Goal: Transaction & Acquisition: Subscribe to service/newsletter

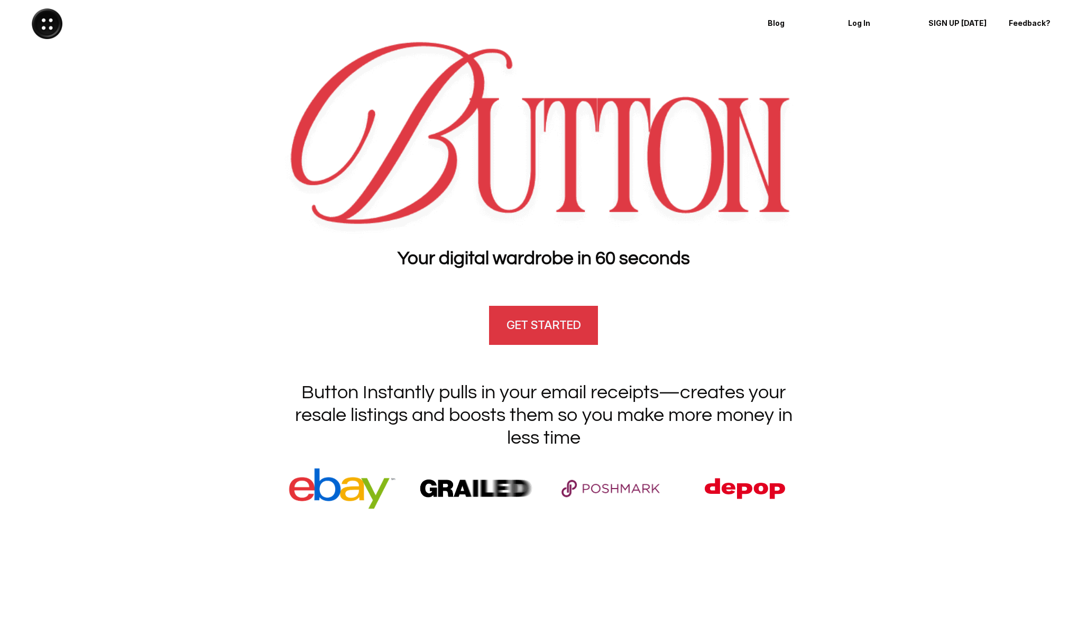
click at [565, 328] on h4 "GET STARTED" at bounding box center [543, 325] width 74 height 16
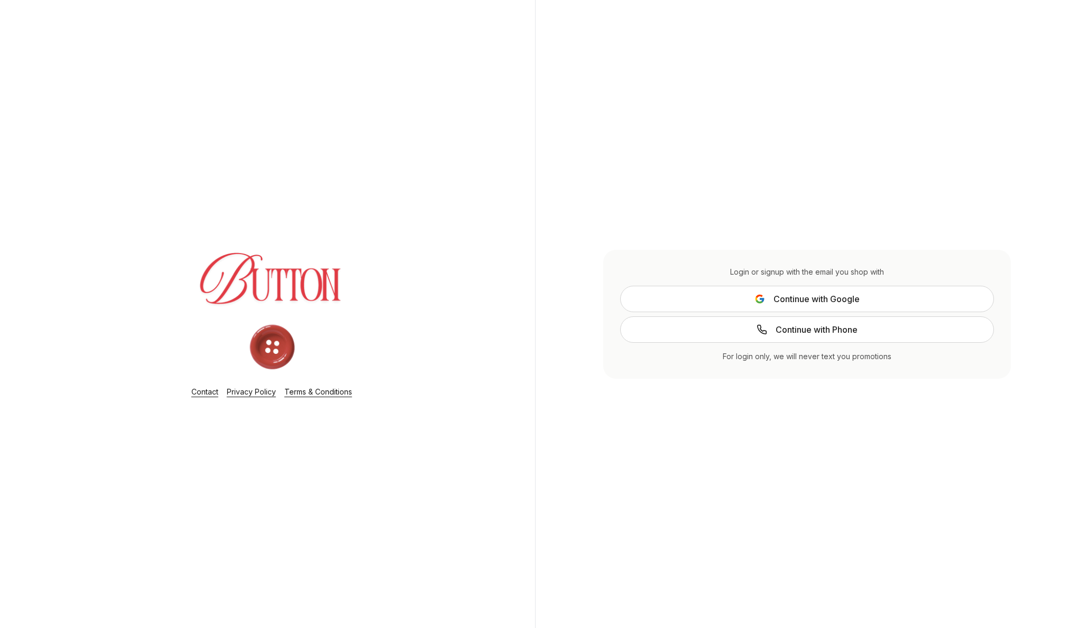
click at [793, 303] on span "Continue with Google" at bounding box center [816, 299] width 86 height 13
